Goal: Information Seeking & Learning: Learn about a topic

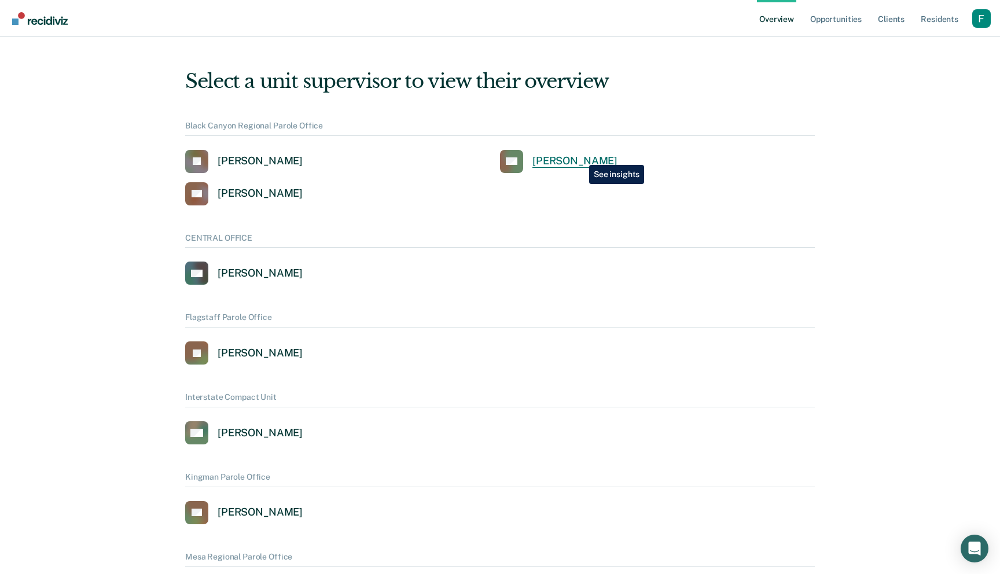
click at [580, 156] on div "[PERSON_NAME]" at bounding box center [574, 160] width 85 height 13
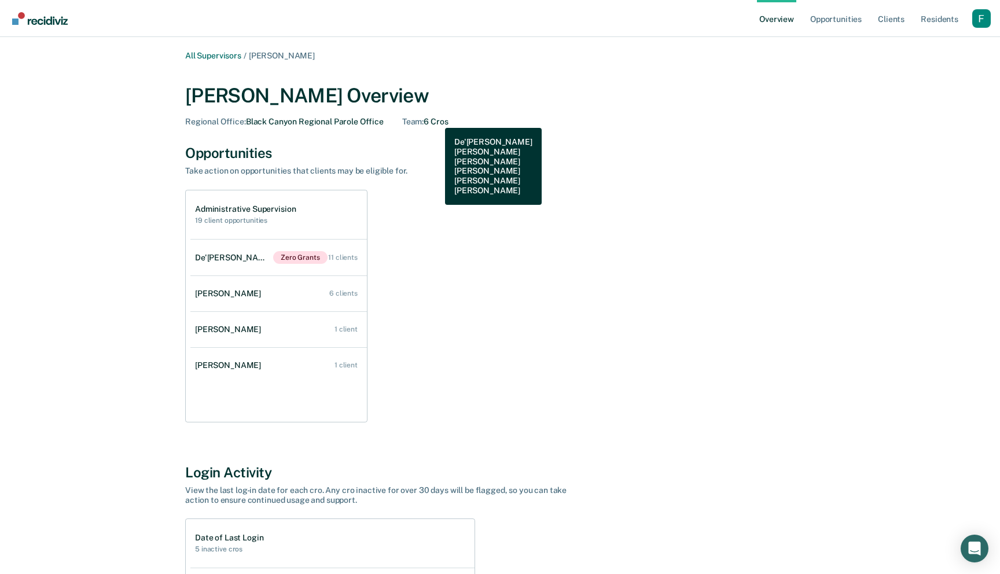
click at [436, 119] on div "Team : 6 Cros" at bounding box center [425, 122] width 46 height 10
